Goal: Information Seeking & Learning: Learn about a topic

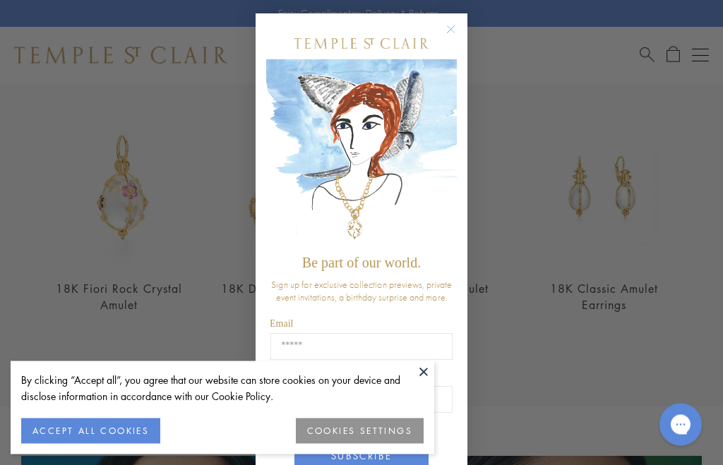
scroll to position [479, 0]
click at [464, 32] on button "Close dialog" at bounding box center [458, 37] width 18 height 18
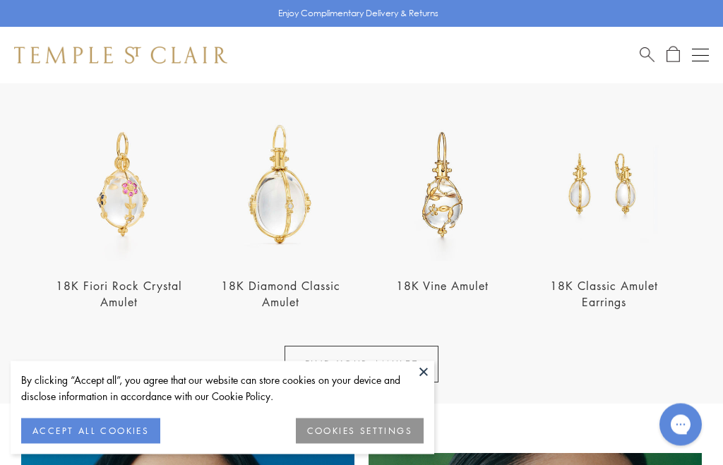
scroll to position [480, 0]
click at [432, 383] on button at bounding box center [423, 371] width 21 height 21
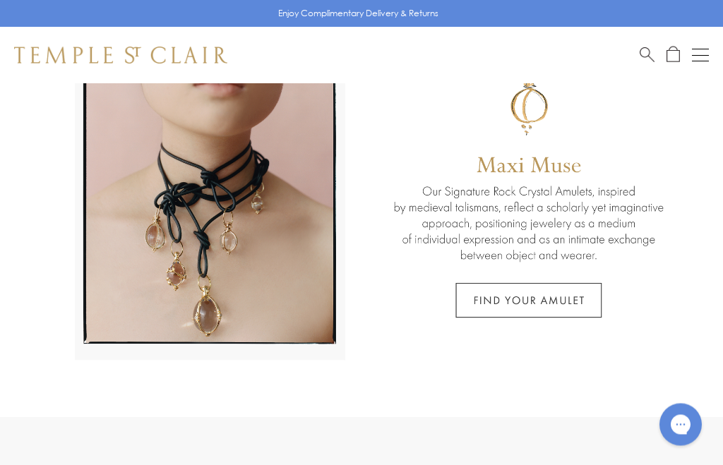
scroll to position [0, 0]
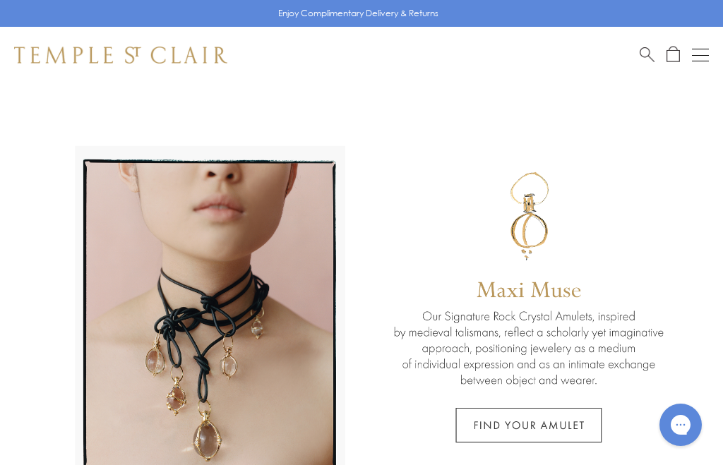
click at [703, 53] on button "Open navigation" at bounding box center [700, 55] width 17 height 17
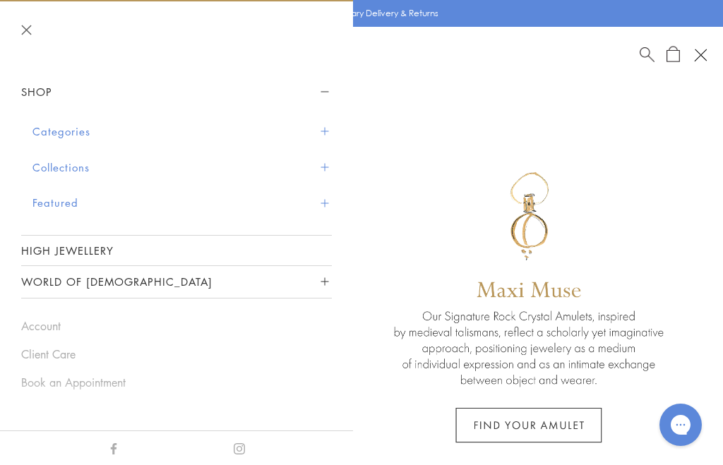
click at [61, 244] on link "High Jewellery" at bounding box center [176, 251] width 311 height 30
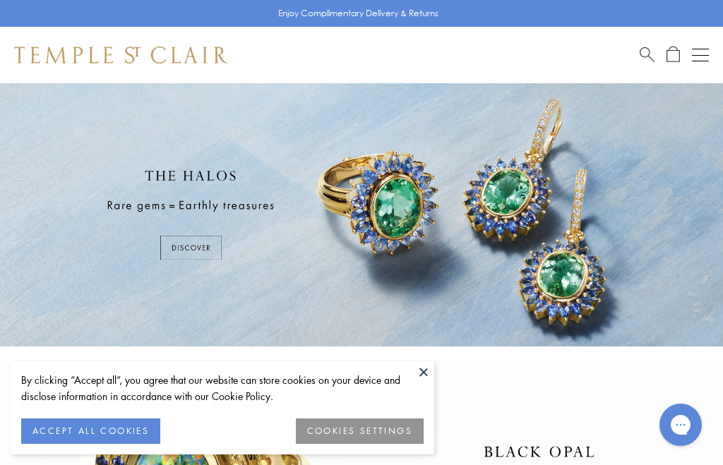
click at [423, 380] on button at bounding box center [423, 371] width 21 height 21
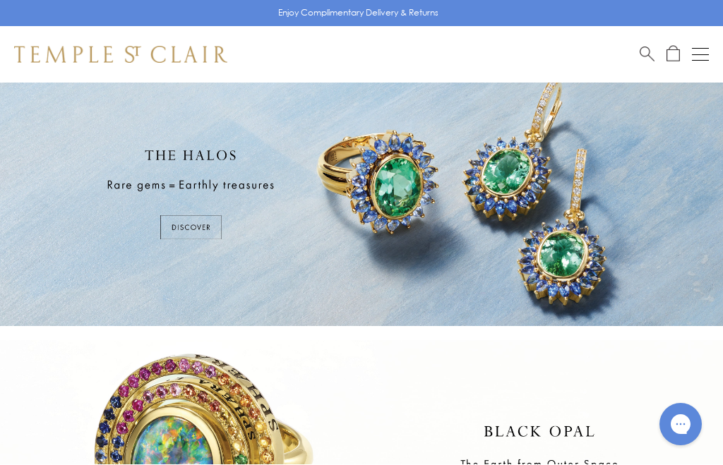
scroll to position [20, 0]
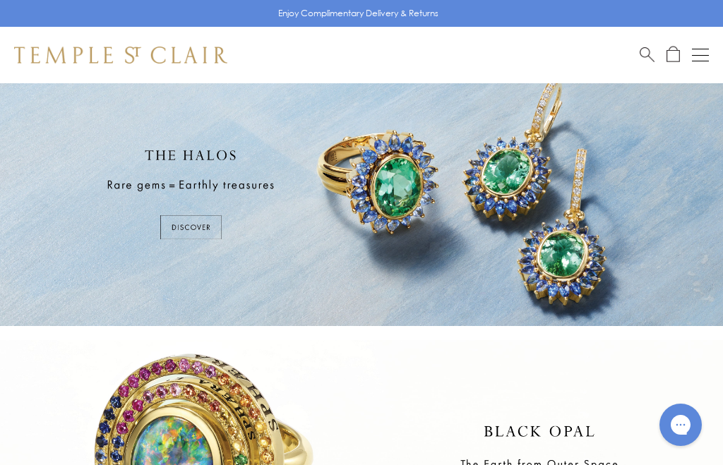
click at [193, 224] on div at bounding box center [361, 194] width 723 height 263
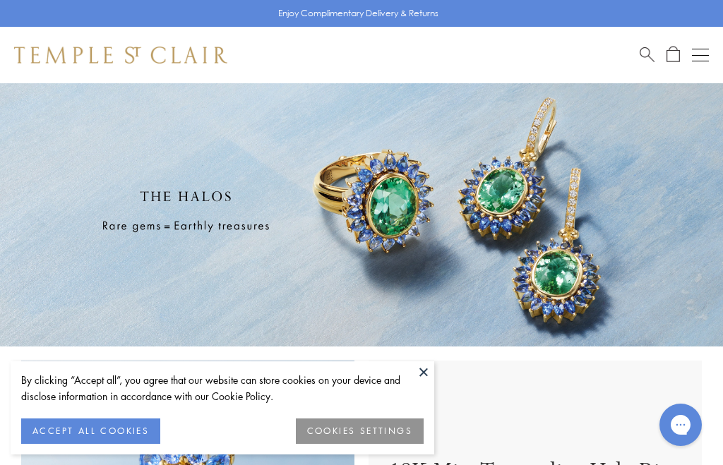
click at [428, 378] on button at bounding box center [423, 371] width 21 height 21
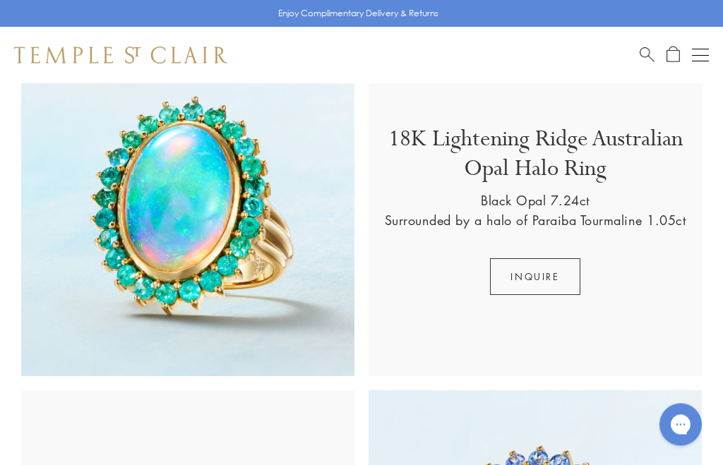
scroll to position [1006, 0]
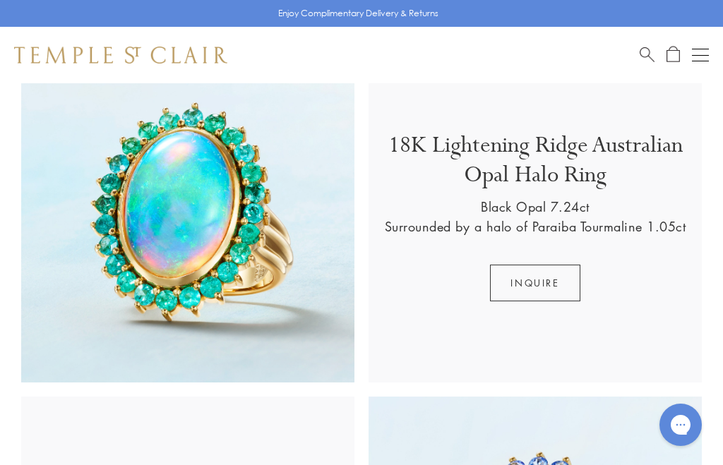
click at [553, 284] on button "Inquire" at bounding box center [535, 283] width 90 height 37
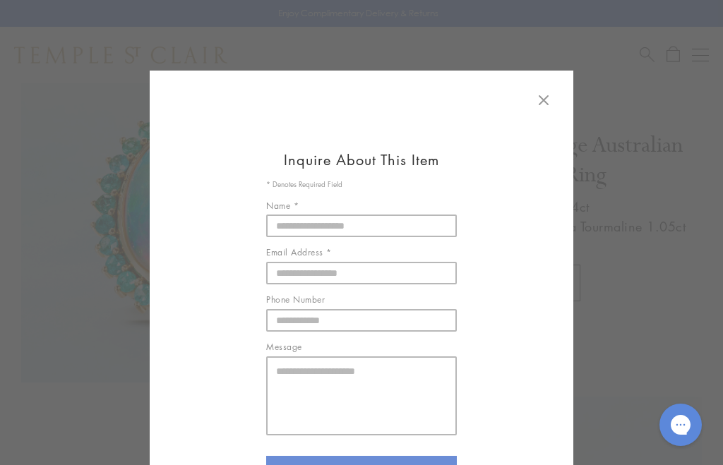
click at [550, 96] on icon at bounding box center [543, 100] width 17 height 17
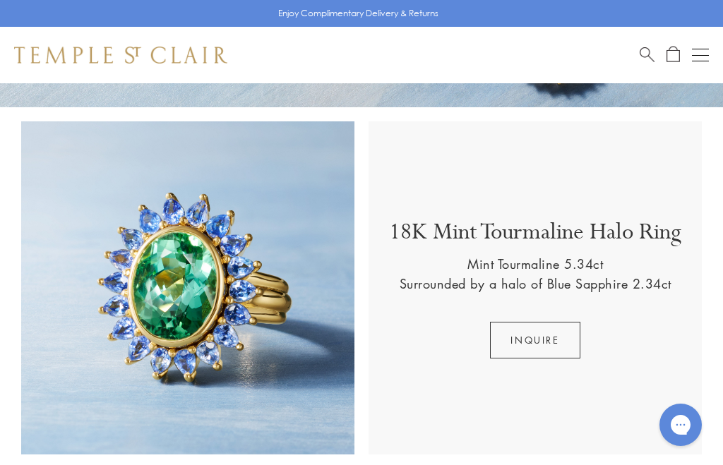
scroll to position [239, 0]
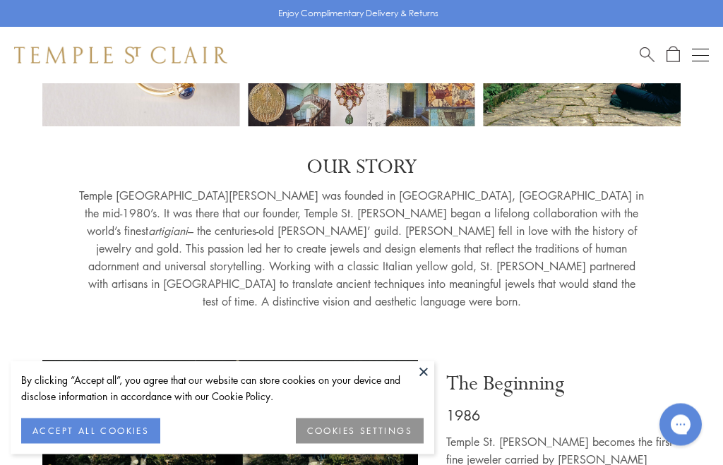
scroll to position [219, 0]
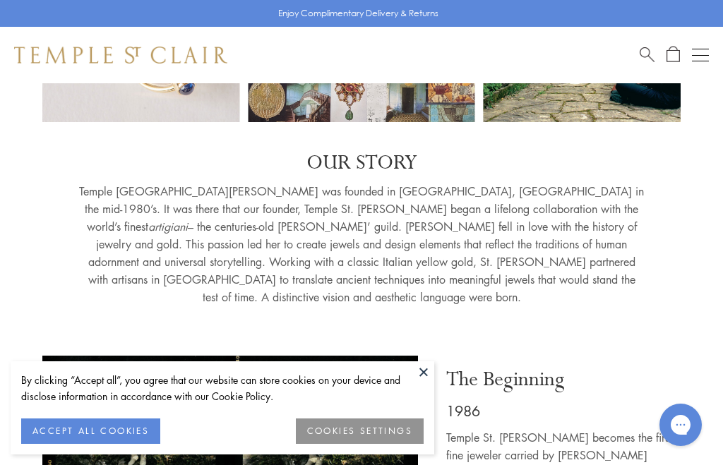
click at [427, 383] on button at bounding box center [423, 371] width 21 height 21
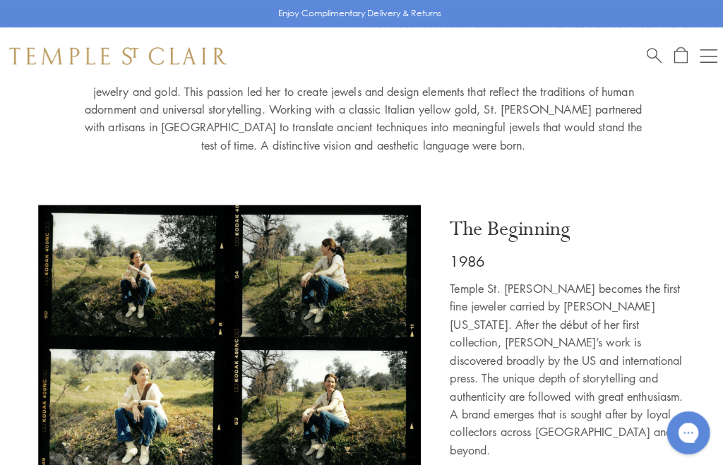
scroll to position [388, 0]
